Goal: Task Accomplishment & Management: Manage account settings

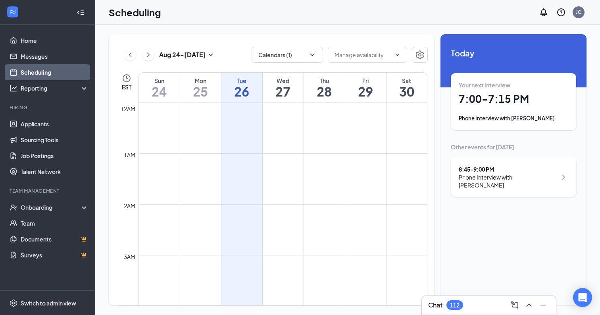
scroll to position [934, 0]
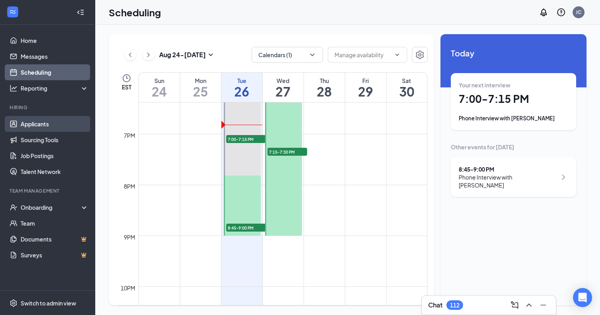
click at [53, 127] on link "Applicants" at bounding box center [55, 124] width 68 height 16
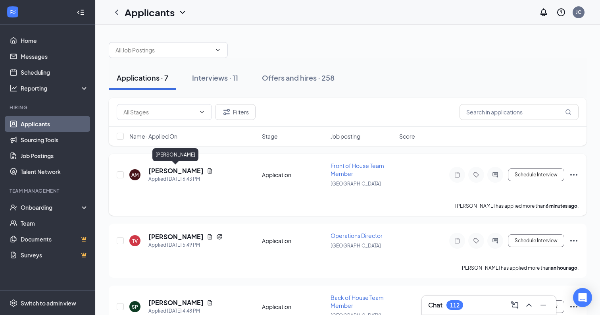
click at [187, 168] on h5 "[PERSON_NAME]" at bounding box center [175, 170] width 55 height 9
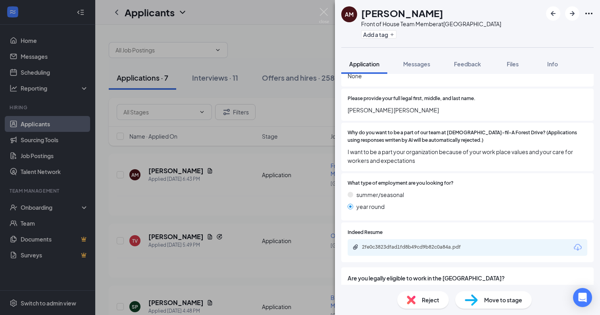
scroll to position [625, 0]
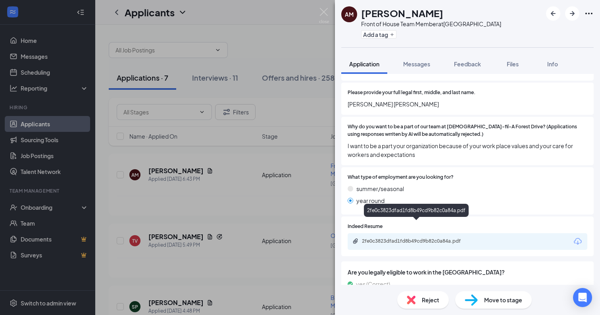
click at [468, 238] on div "2fe0c3823dfad1fd8b49cd9b82c0a84a.pdf" at bounding box center [417, 241] width 111 height 6
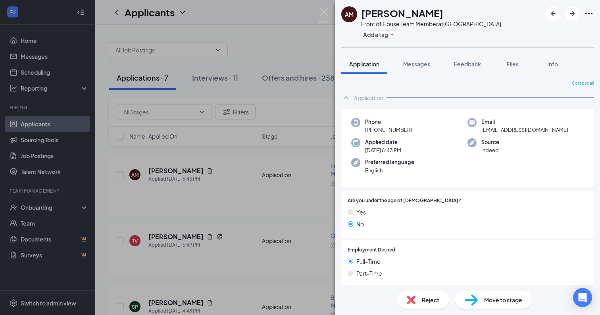
scroll to position [3, 0]
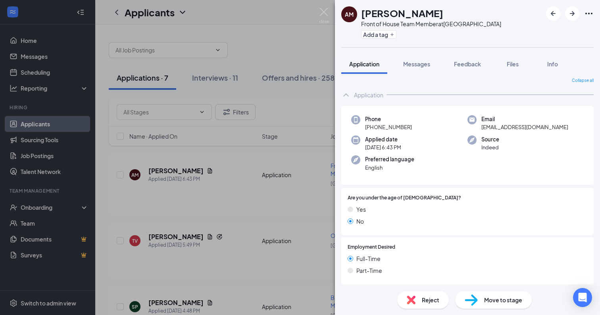
click at [483, 302] on div "Move to stage" at bounding box center [493, 299] width 77 height 17
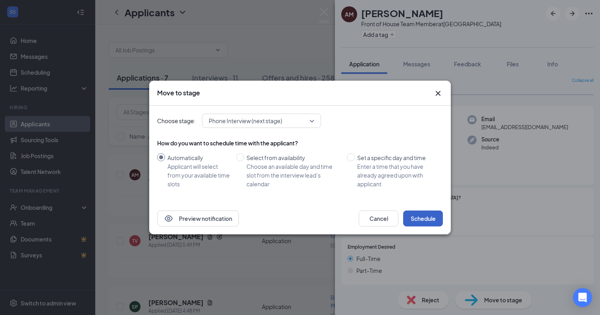
click at [428, 214] on button "Schedule" at bounding box center [423, 218] width 40 height 16
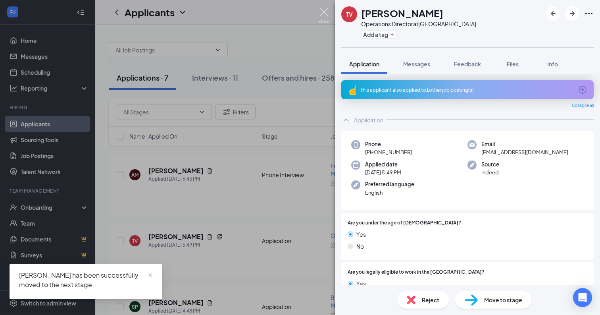
click at [321, 16] on img at bounding box center [324, 15] width 10 height 15
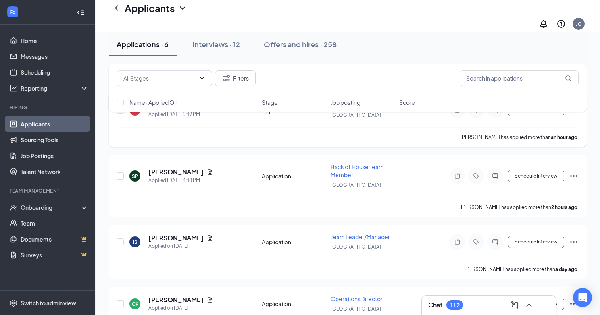
scroll to position [70, 0]
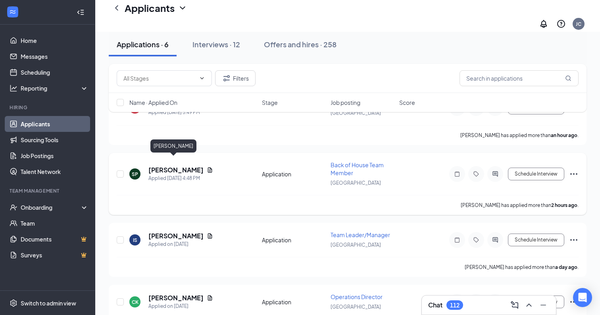
click at [175, 166] on h5 "[PERSON_NAME]" at bounding box center [175, 170] width 55 height 9
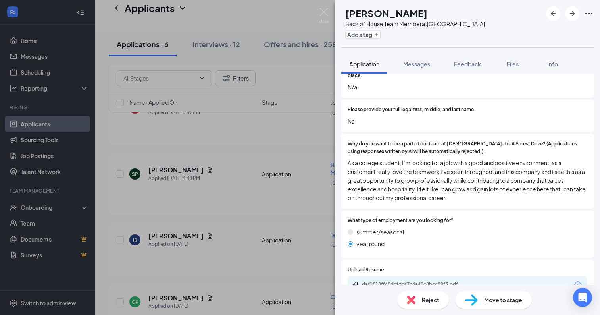
scroll to position [608, 0]
click at [454, 165] on span "As a college student, I’m looking for a job with a good and positive environmen…" at bounding box center [468, 180] width 240 height 44
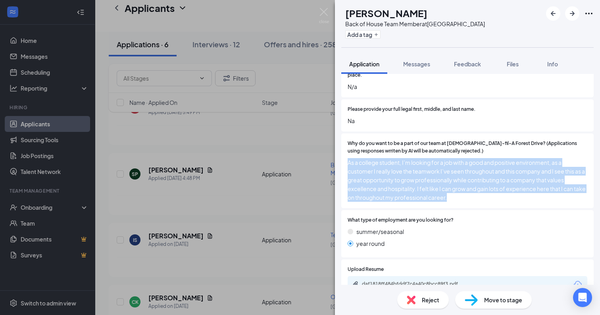
click at [432, 291] on div "Reject" at bounding box center [423, 299] width 52 height 17
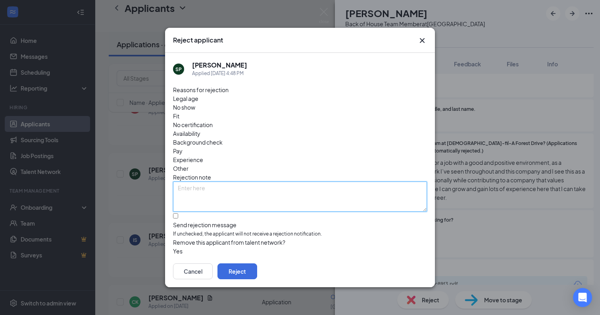
click at [257, 181] on textarea at bounding box center [300, 196] width 254 height 30
type textarea "u"
type textarea "used AI in short answer"
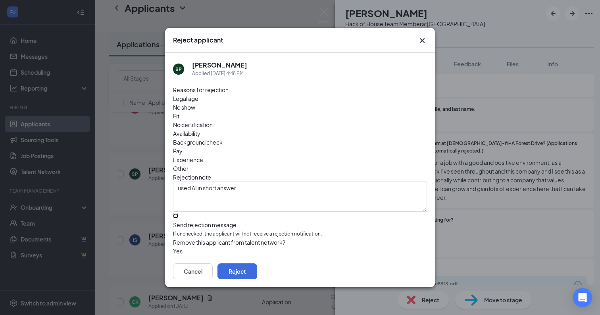
click at [178, 213] on input "Send rejection message If unchecked, the applicant will not receive a rejection…" at bounding box center [175, 215] width 5 height 5
checkbox input "true"
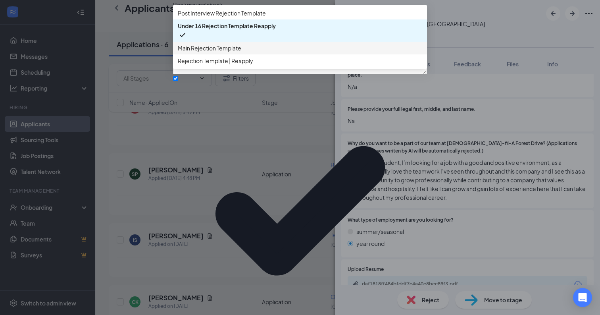
click at [237, 52] on span "Main Rejection Template" at bounding box center [210, 48] width 64 height 9
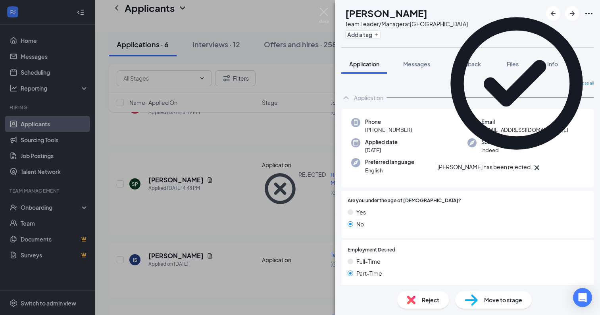
click at [299, 171] on div "IS [PERSON_NAME] Team Leader/Manager at [GEOGRAPHIC_DATA] Add a tag Application…" at bounding box center [300, 157] width 600 height 315
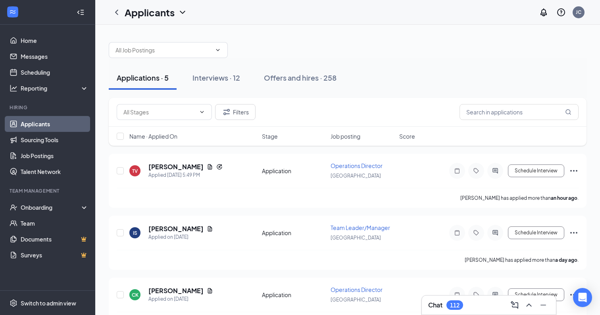
click at [299, 171] on div "Application" at bounding box center [294, 171] width 64 height 8
click at [52, 70] on link "Scheduling" at bounding box center [55, 72] width 68 height 16
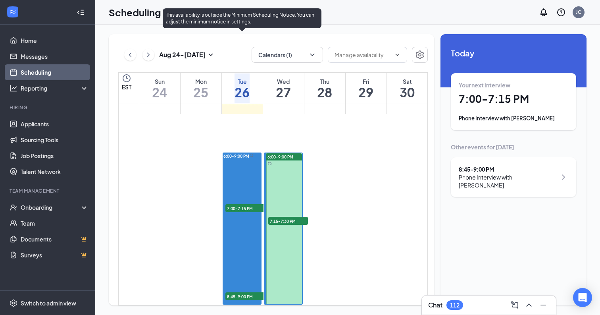
scroll to position [898, 0]
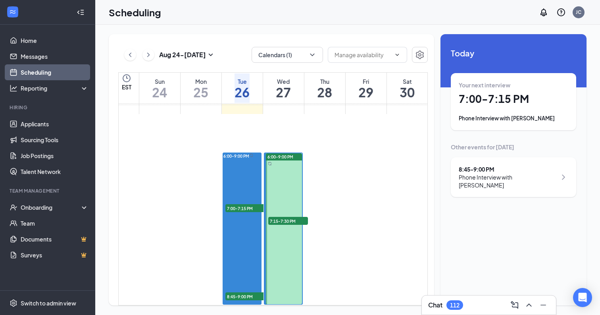
click at [151, 51] on icon "ChevronRight" at bounding box center [148, 55] width 8 height 10
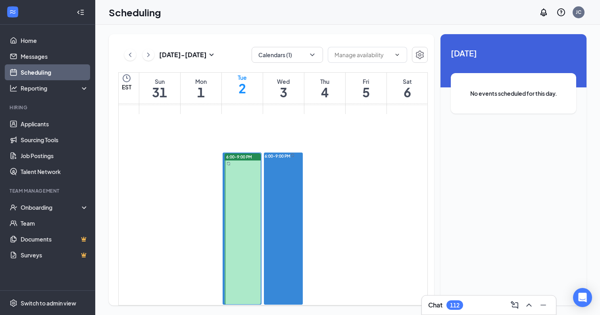
scroll to position [901, 0]
click at [131, 50] on button at bounding box center [130, 55] width 12 height 12
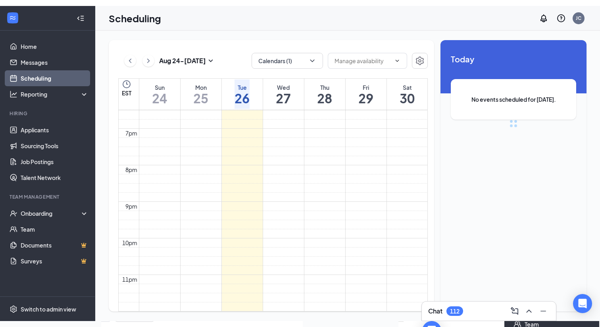
scroll to position [390, 0]
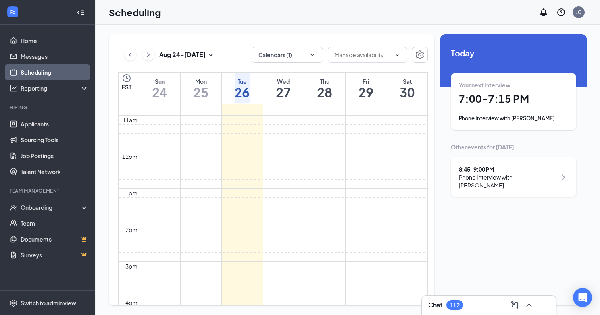
click at [518, 79] on div "Your next interview 7:00 - 7:15 PM Phone Interview with [PERSON_NAME]" at bounding box center [513, 101] width 125 height 57
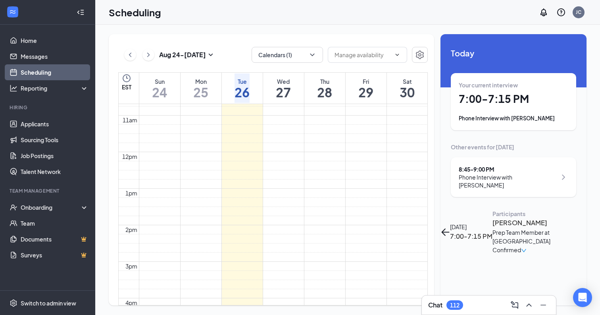
click at [493, 218] on h3 "[PERSON_NAME]" at bounding box center [534, 223] width 83 height 10
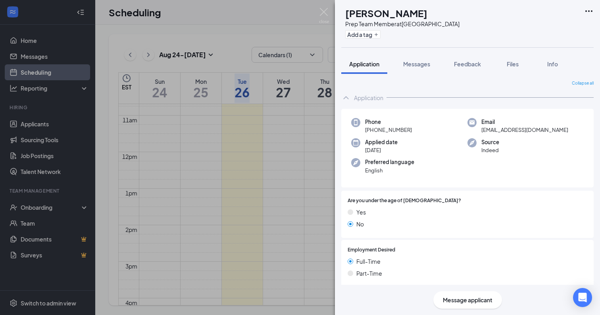
click at [408, 13] on h1 "[PERSON_NAME]" at bounding box center [386, 12] width 82 height 13
copy h1 "[PERSON_NAME]"
click at [418, 128] on div "Phone [PHONE_NUMBER]" at bounding box center [409, 126] width 116 height 16
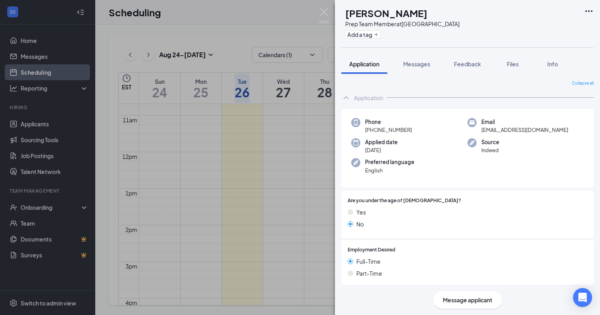
click at [418, 128] on div "Phone [PHONE_NUMBER]" at bounding box center [409, 126] width 116 height 16
copy span "[PHONE_NUMBER]"
click at [304, 158] on div "AF [PERSON_NAME] Prep Team Member at [GEOGRAPHIC_DATA] Add a tag Application Me…" at bounding box center [300, 157] width 600 height 315
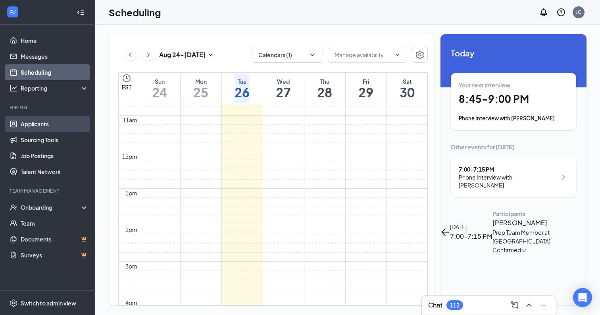
click at [47, 121] on link "Applicants" at bounding box center [55, 124] width 68 height 16
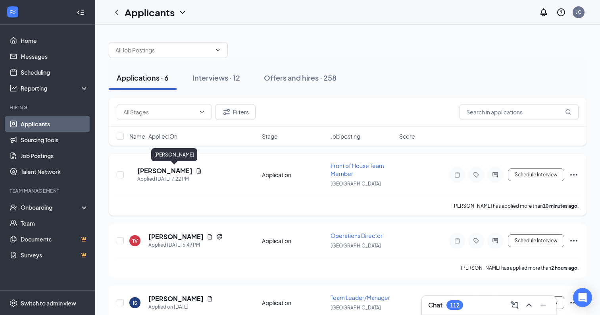
click at [180, 167] on h5 "[PERSON_NAME]" at bounding box center [164, 170] width 55 height 9
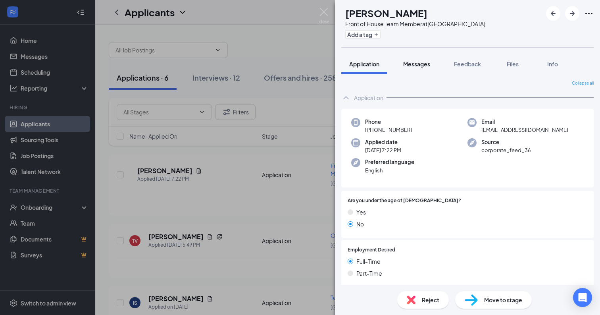
click at [415, 63] on span "Messages" at bounding box center [416, 63] width 27 height 7
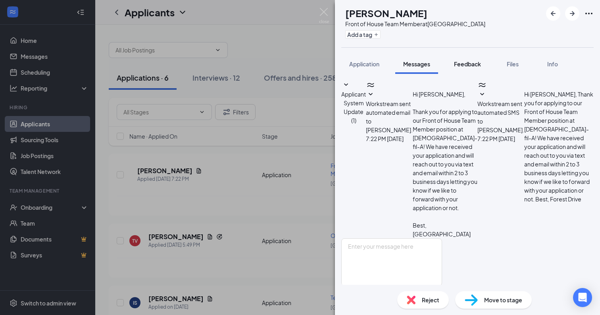
click at [453, 61] on button "Feedback" at bounding box center [467, 64] width 43 height 20
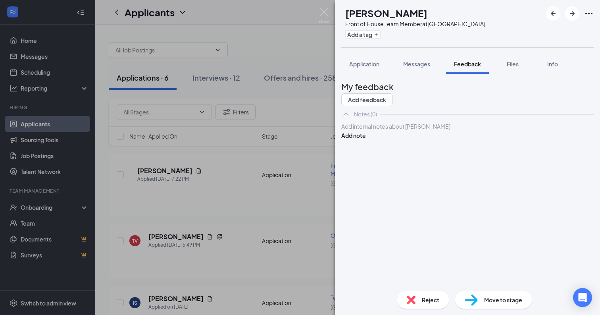
click at [486, 131] on div at bounding box center [468, 126] width 252 height 8
click at [366, 156] on button "Add note" at bounding box center [353, 160] width 25 height 9
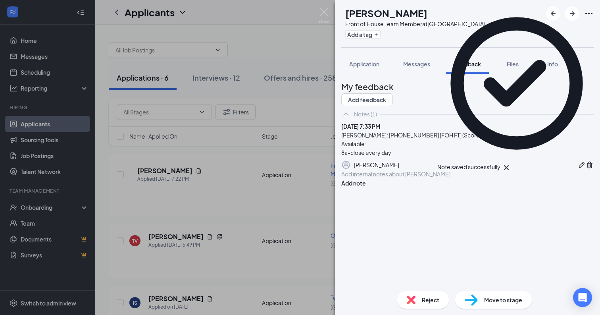
click at [491, 296] on span "Move to stage" at bounding box center [503, 299] width 38 height 9
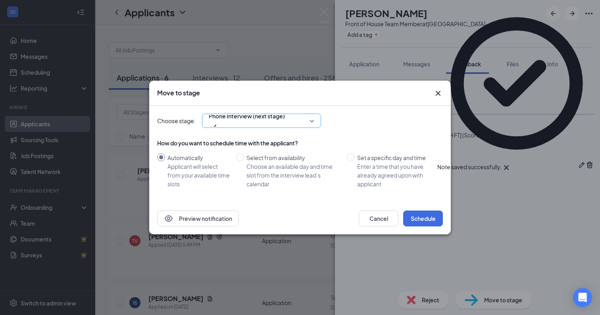
click at [285, 118] on span "Phone Interview (next stage)" at bounding box center [247, 120] width 76 height 21
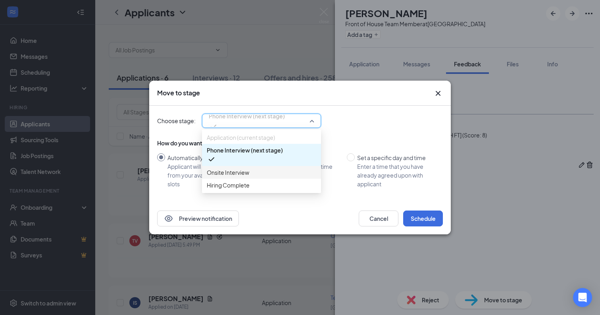
click at [269, 174] on div "Onsite Interview" at bounding box center [261, 172] width 119 height 13
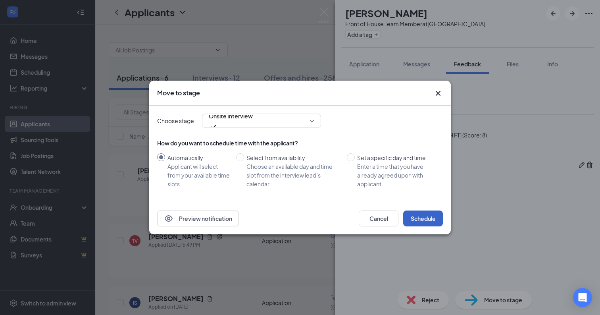
click at [423, 216] on button "Schedule" at bounding box center [423, 218] width 40 height 16
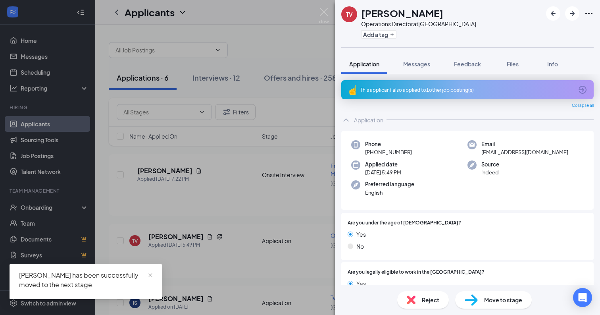
click at [290, 48] on div "TV [PERSON_NAME] Operations Director at [GEOGRAPHIC_DATA] Add a tag Application…" at bounding box center [300, 157] width 600 height 315
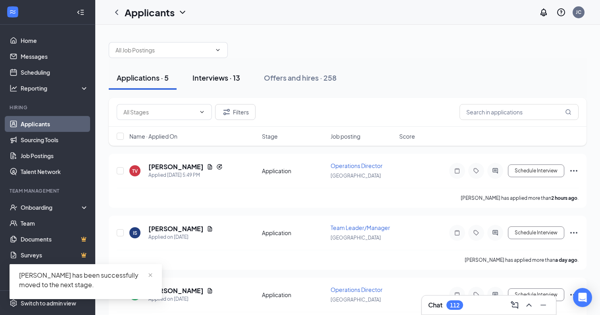
click at [222, 74] on div "Interviews · 13" at bounding box center [217, 78] width 48 height 10
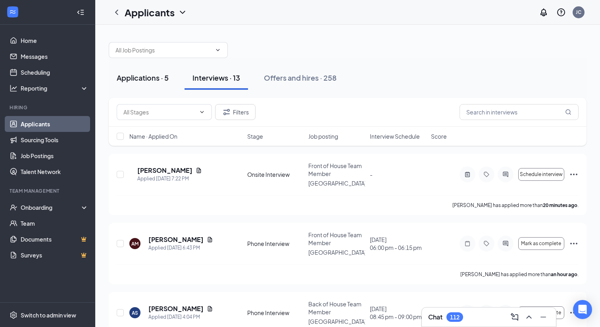
click at [169, 71] on button "Applications · 5" at bounding box center [143, 78] width 68 height 24
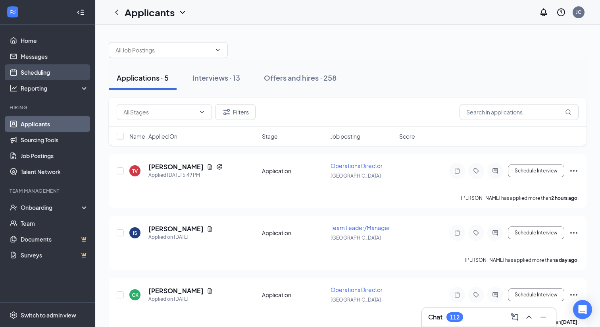
click at [50, 71] on link "Scheduling" at bounding box center [55, 72] width 68 height 16
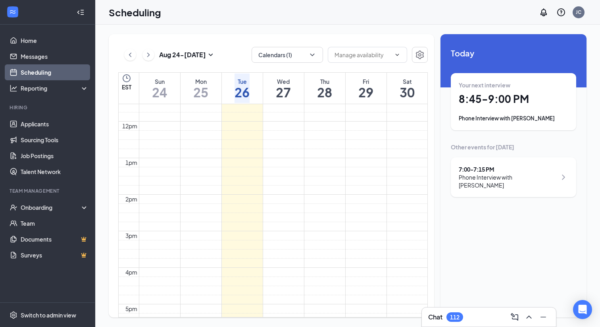
scroll to position [424, 0]
click at [458, 162] on div "7:00 - 7:15 PM Phone Interview with [PERSON_NAME]" at bounding box center [513, 177] width 125 height 40
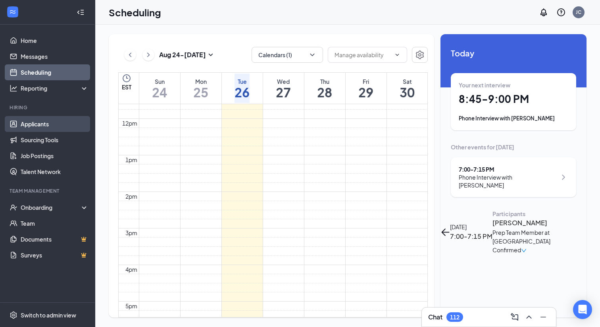
click at [50, 126] on link "Applicants" at bounding box center [55, 124] width 68 height 16
